Goal: Navigation & Orientation: Find specific page/section

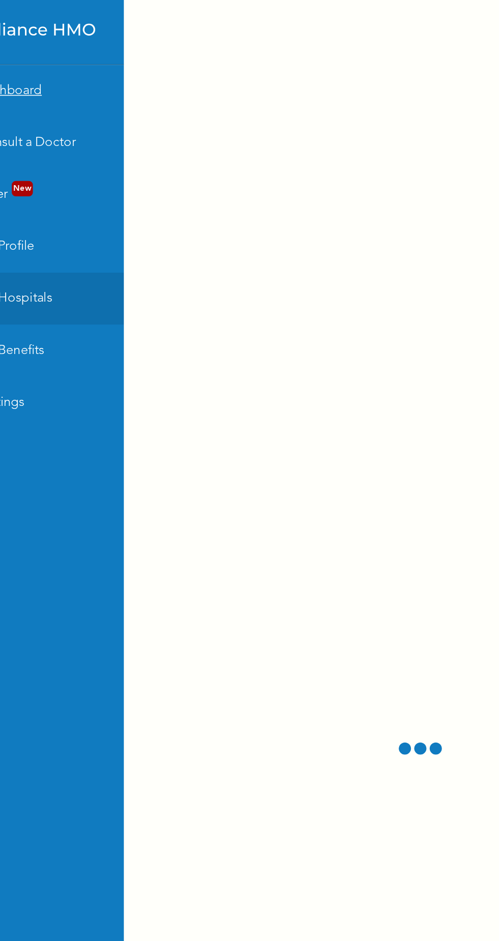
click at [80, 47] on link "Dashboard" at bounding box center [63, 57] width 127 height 33
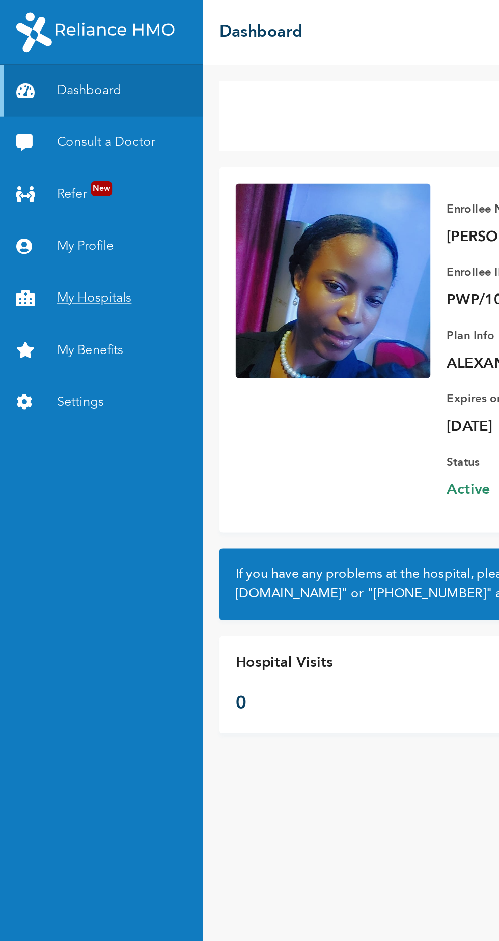
click at [80, 186] on link "My Hospitals" at bounding box center [63, 187] width 127 height 33
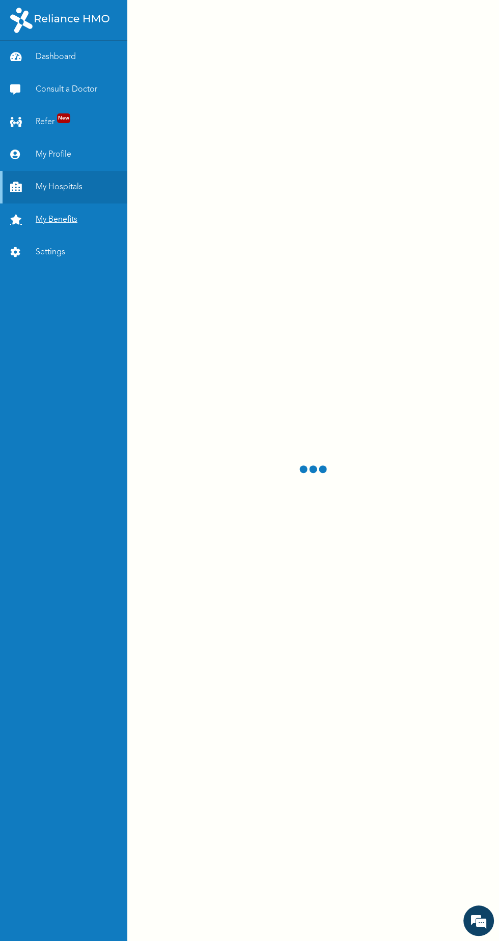
click at [64, 219] on link "My Benefits" at bounding box center [63, 220] width 127 height 33
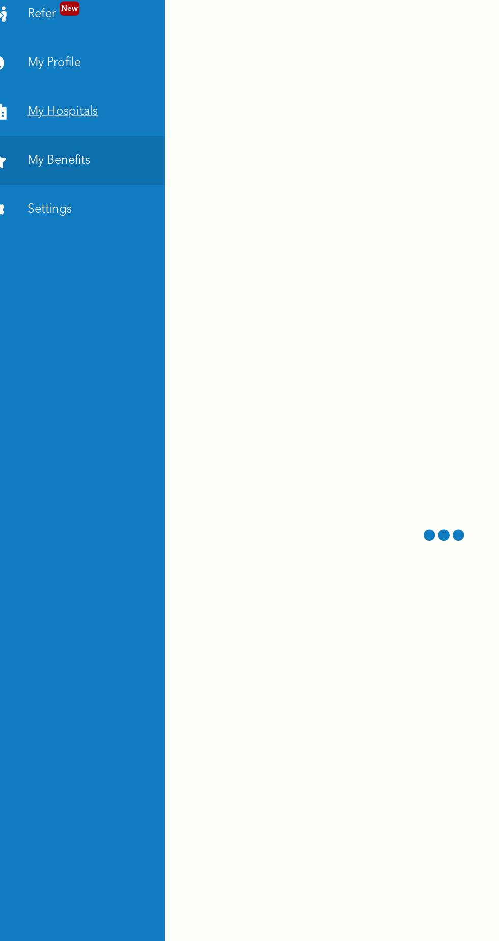
click at [74, 200] on link "My Hospitals" at bounding box center [63, 187] width 127 height 33
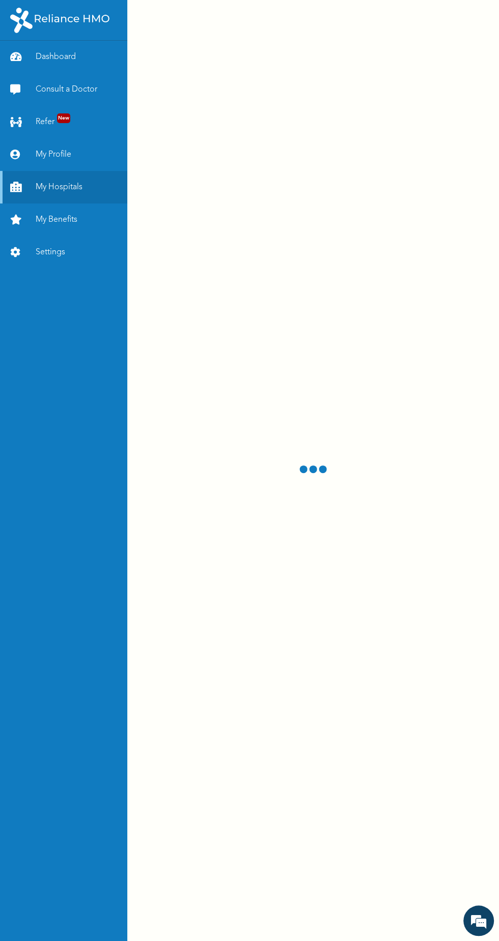
click at [198, 531] on div at bounding box center [312, 470] width 371 height 941
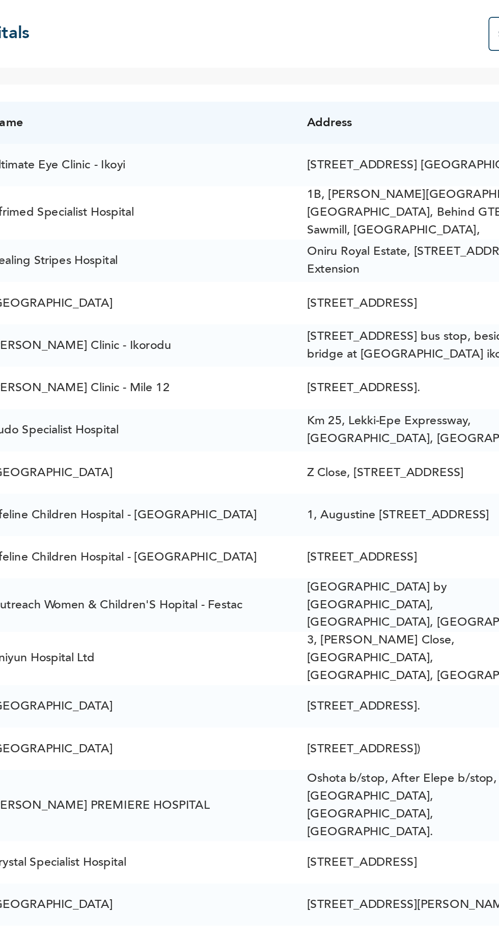
click at [457, 22] on input "text" at bounding box center [497, 20] width 81 height 20
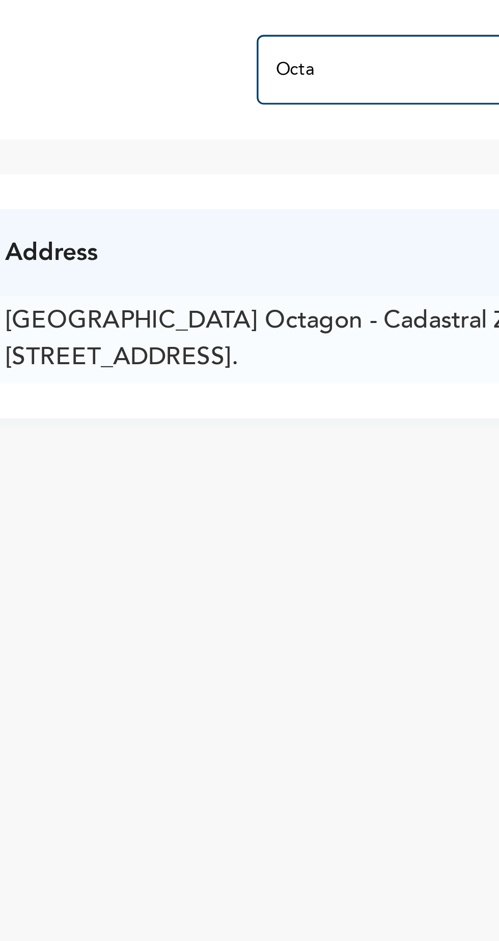
click at [401, 22] on input "Octa" at bounding box center [391, 20] width 81 height 20
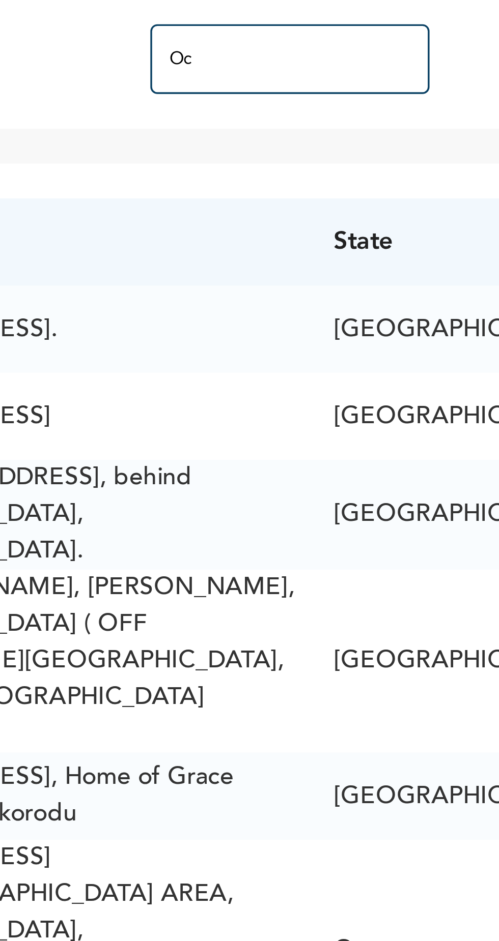
click at [396, 22] on input "Oc" at bounding box center [391, 20] width 81 height 20
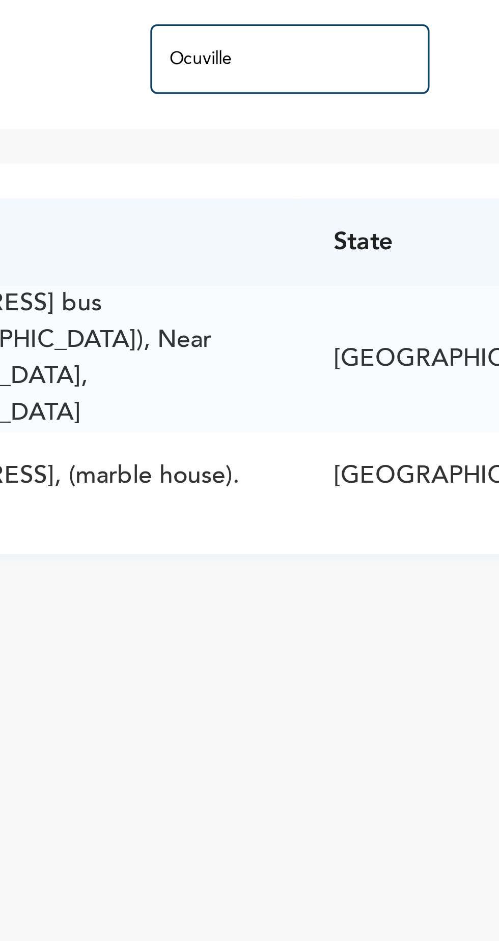
type input "Ocuville"
